Goal: Task Accomplishment & Management: Manage account settings

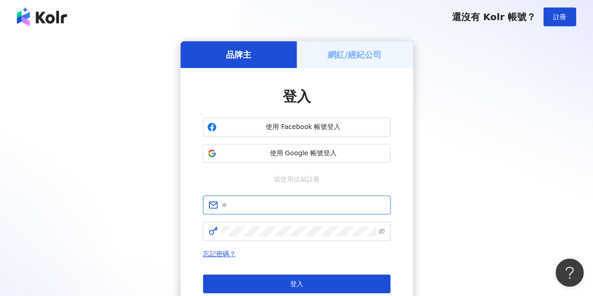
click at [283, 205] on input "text" at bounding box center [303, 205] width 163 height 10
type input "**********"
click button "登入" at bounding box center [297, 283] width 188 height 19
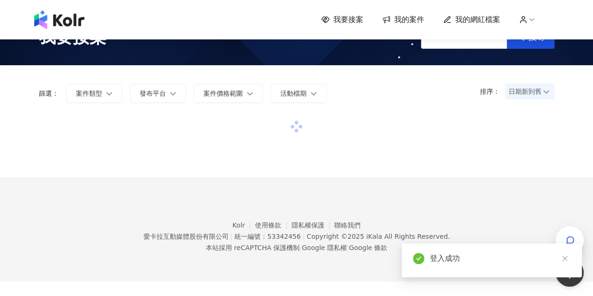
scroll to position [43, 0]
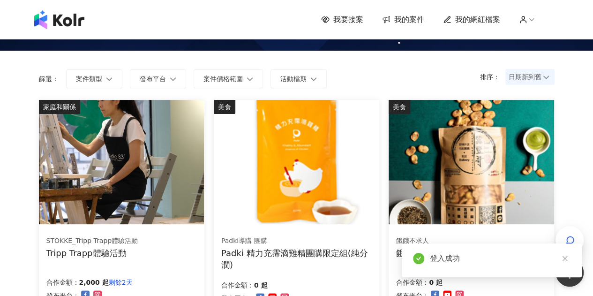
click at [515, 77] on span "日期新到舊" at bounding box center [530, 77] width 43 height 14
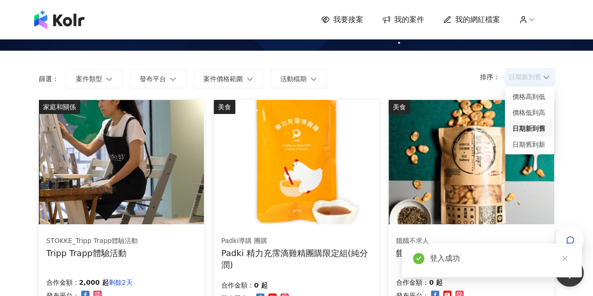
click at [515, 77] on span "日期新到舊" at bounding box center [530, 77] width 43 height 14
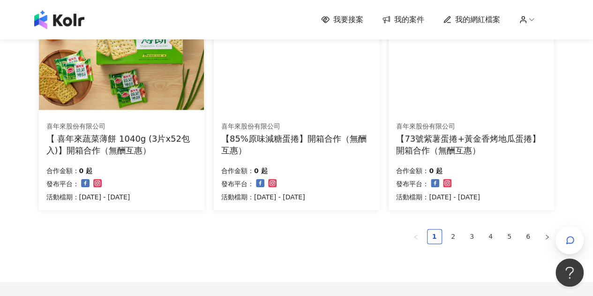
scroll to position [711, 0]
